Goal: Transaction & Acquisition: Purchase product/service

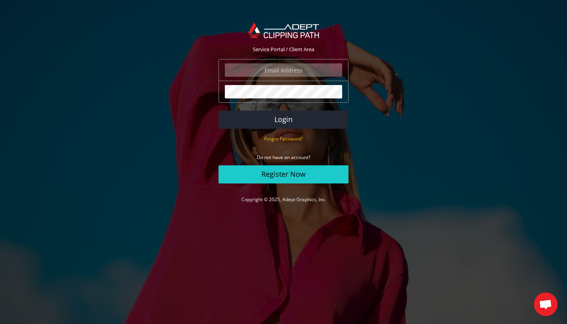
click at [254, 72] on input "email" at bounding box center [283, 69] width 117 height 13
type input "jordan@jordanhartley.ca"
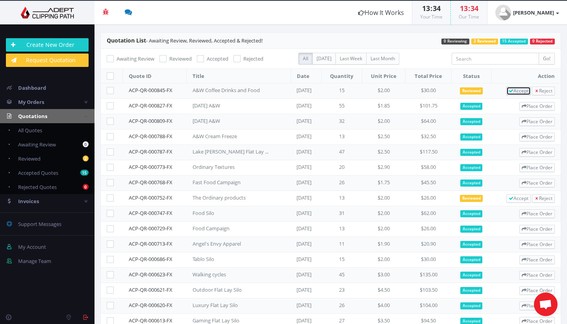
click at [513, 90] on span "Accept" at bounding box center [519, 90] width 20 height 7
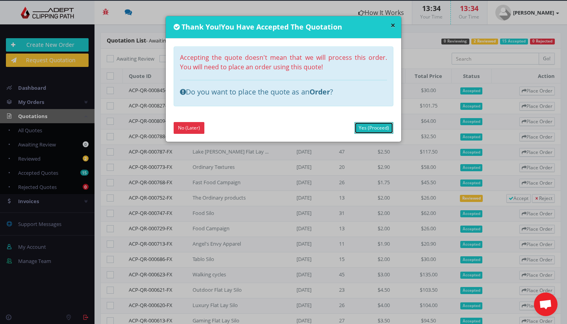
click at [375, 129] on link "Yes (Proceed)" at bounding box center [374, 128] width 39 height 12
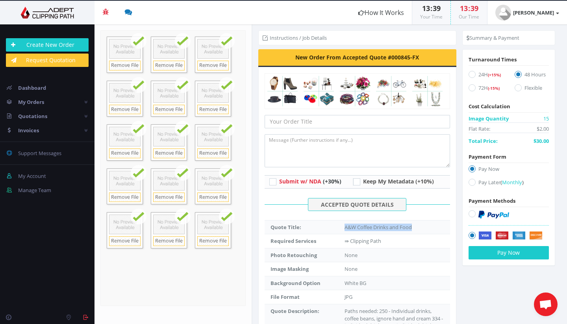
drag, startPoint x: 345, startPoint y: 225, endPoint x: 416, endPoint y: 227, distance: 70.9
click at [416, 227] on td "A&W Coffee Drinks and Food" at bounding box center [394, 227] width 111 height 14
copy td "A&W Coffee Drinks and Food"
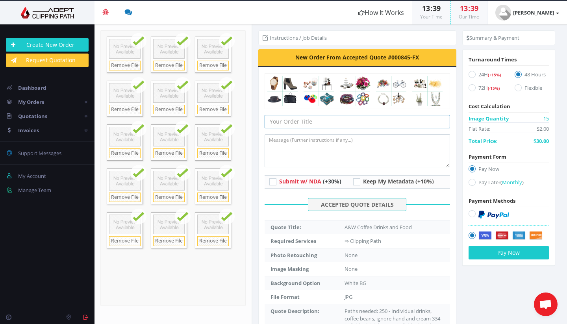
click at [282, 119] on input "text" at bounding box center [358, 121] width 186 height 13
paste input "A&W Coffee Drinks and Food"
type input "A&W Coffee Drinks and Food"
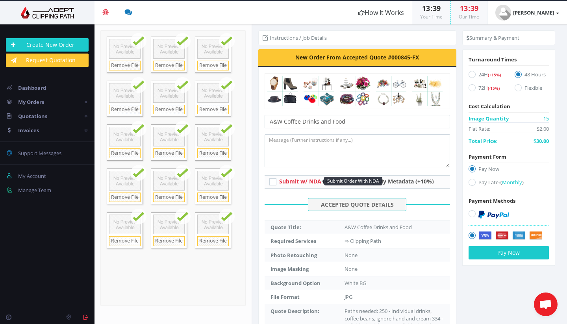
click at [293, 179] on span "Submit w/ NDA" at bounding box center [300, 181] width 42 height 7
click at [273, 184] on icon at bounding box center [273, 182] width 7 height 7
click at [273, 184] on input "Submit w/ NDA (+30%)" at bounding box center [274, 181] width 5 height 5
checkbox input "true"
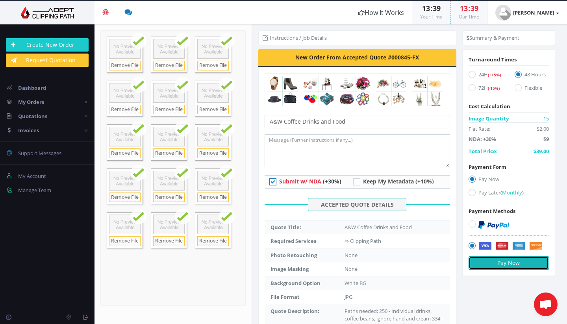
click at [511, 266] on button "Pay Now" at bounding box center [509, 263] width 80 height 13
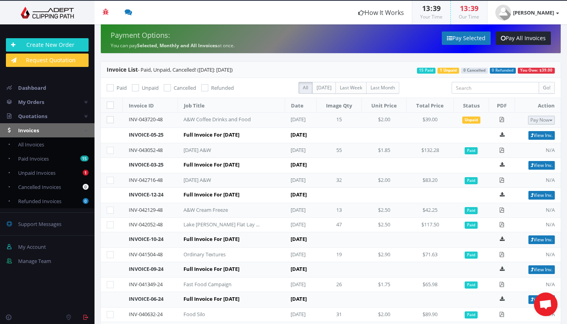
click at [536, 121] on button "Pay Now" at bounding box center [541, 120] width 27 height 9
click at [524, 135] on link "PayPal" at bounding box center [524, 134] width 62 height 12
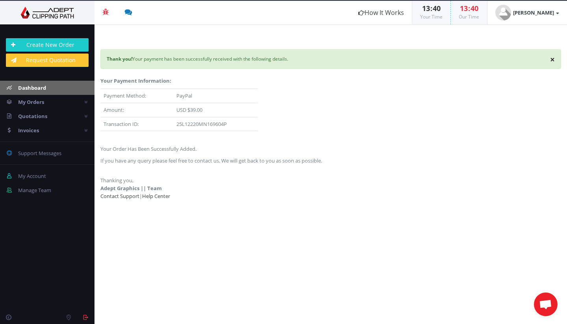
click at [39, 90] on span "Dashboard" at bounding box center [32, 87] width 28 height 7
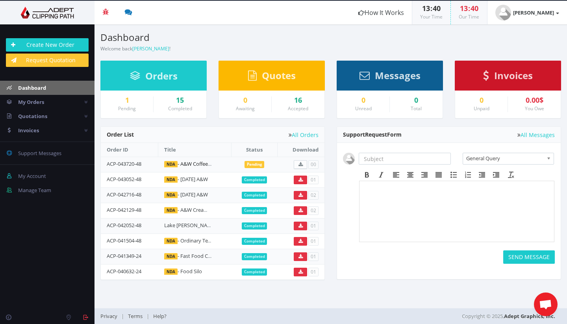
click at [201, 165] on link "NDA - A&W Coffee Drinks and Food" at bounding box center [206, 163] width 84 height 7
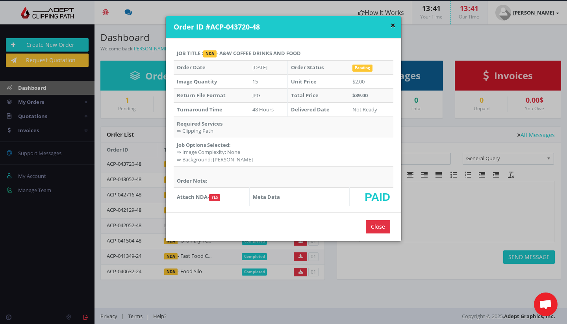
click at [393, 25] on button "×" at bounding box center [393, 25] width 5 height 8
